Goal: Check status

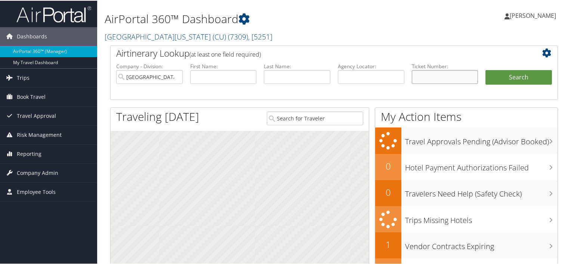
click at [446, 75] on input "text" at bounding box center [445, 76] width 66 height 14
paste input "8900809763905"
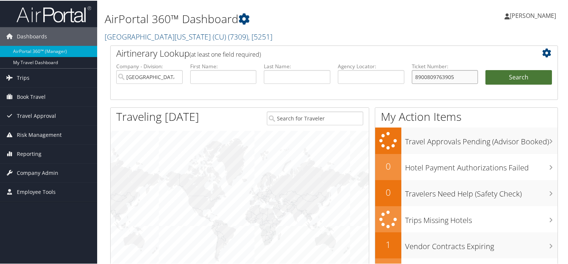
type input "8900809763905"
click at [505, 77] on button "Search" at bounding box center [518, 76] width 66 height 15
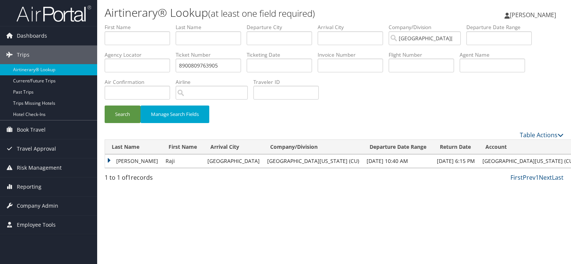
click at [138, 159] on td "Venkitachalam" at bounding box center [133, 161] width 57 height 13
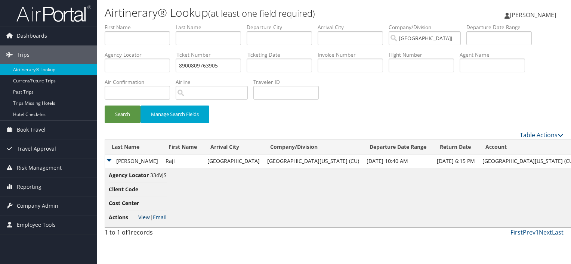
click at [146, 217] on link "View" at bounding box center [144, 217] width 12 height 7
drag, startPoint x: 226, startPoint y: 67, endPoint x: 159, endPoint y: 66, distance: 66.9
click at [159, 24] on ul "First Name Last Name Departure City Arrival City Company/Division University of…" at bounding box center [334, 24] width 459 height 0
paste input "30958339"
drag, startPoint x: 115, startPoint y: 107, endPoint x: 119, endPoint y: 112, distance: 6.7
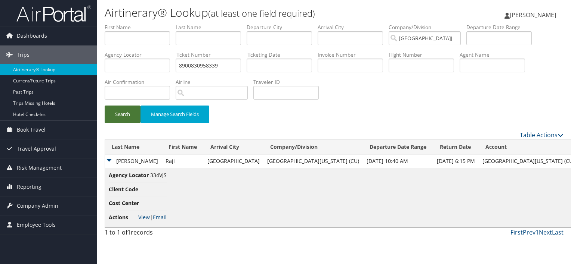
click at [115, 108] on button "Search" at bounding box center [123, 115] width 36 height 18
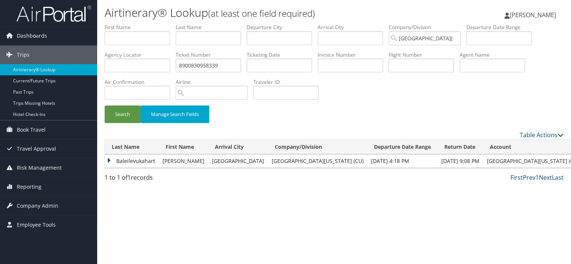
click at [145, 161] on td "Baleilevukahart" at bounding box center [132, 161] width 54 height 13
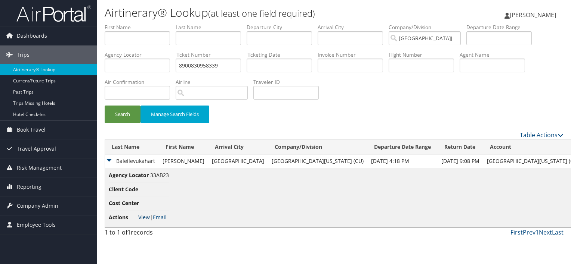
click at [145, 216] on link "View" at bounding box center [144, 217] width 12 height 7
drag, startPoint x: 222, startPoint y: 66, endPoint x: 115, endPoint y: 72, distance: 106.6
click at [115, 24] on ul "First Name Last Name Departure City Arrival City Company/Division University of…" at bounding box center [334, 24] width 459 height 0
paste input "09763905"
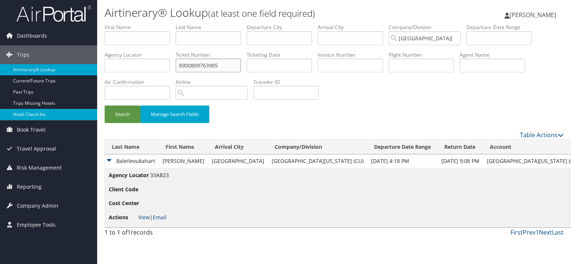
type input "8900809763905"
drag, startPoint x: 87, startPoint y: 115, endPoint x: 91, endPoint y: 115, distance: 3.8
click at [87, 115] on link "Hotel Check-ins" at bounding box center [48, 114] width 97 height 11
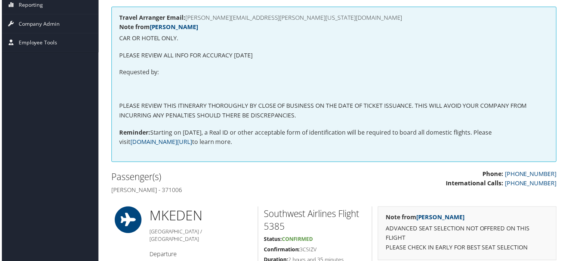
scroll to position [106, 0]
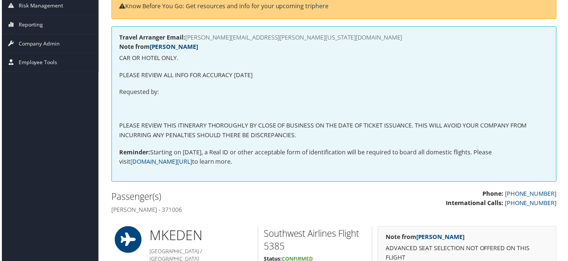
click at [185, 210] on h4 "[PERSON_NAME] - 371006" at bounding box center [219, 211] width 218 height 8
copy h4 "371006"
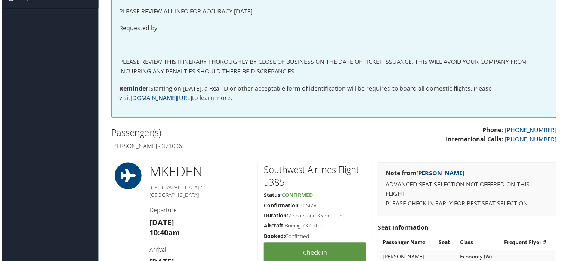
scroll to position [181, 0]
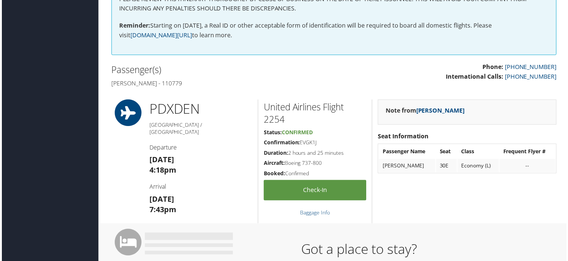
scroll to position [224, 0]
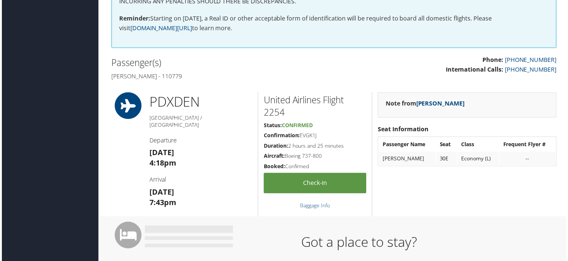
click at [201, 74] on h4 "Marica Baleilevukahart - 110779" at bounding box center [219, 76] width 218 height 8
copy h4 "110779"
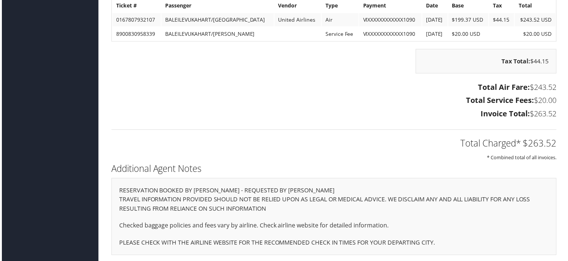
scroll to position [653, 0]
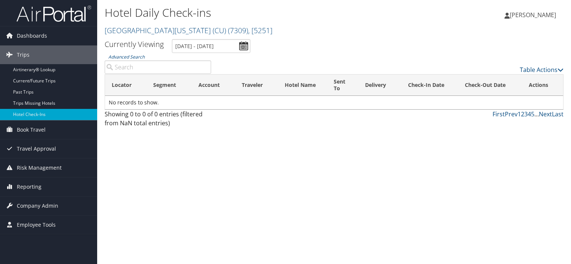
click at [15, 37] on link "Dashboards" at bounding box center [48, 36] width 97 height 19
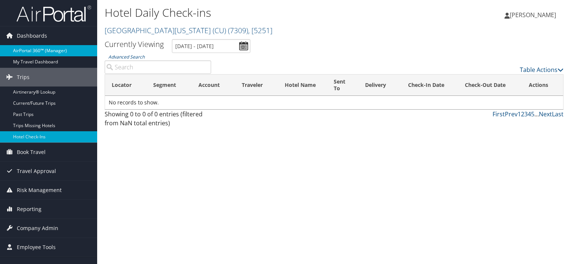
click at [58, 51] on link "AirPortal 360™ (Manager)" at bounding box center [48, 50] width 97 height 11
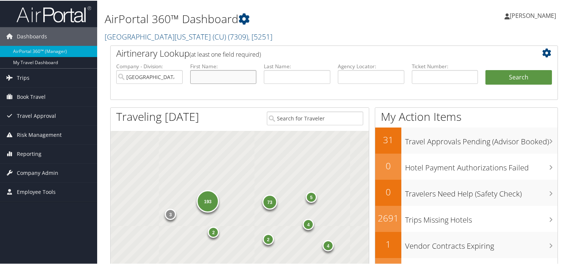
click at [235, 80] on input "text" at bounding box center [223, 76] width 66 height 14
paste input "[PERSON_NAME]"
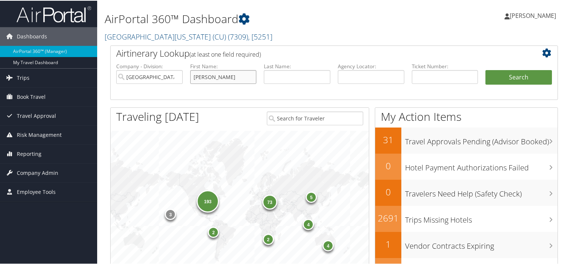
type input "[PERSON_NAME]"
click at [279, 78] on input "text" at bounding box center [297, 76] width 66 height 14
paste input "[PERSON_NAME]"
type input "[PERSON_NAME]"
